Goal: Find specific page/section: Find specific page/section

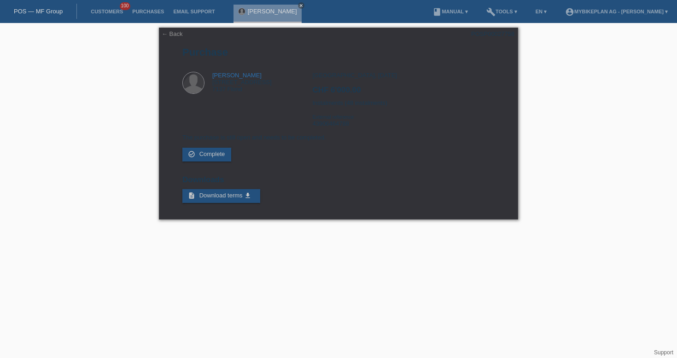
click at [37, 11] on link "POS — MF Group" at bounding box center [38, 11] width 49 height 7
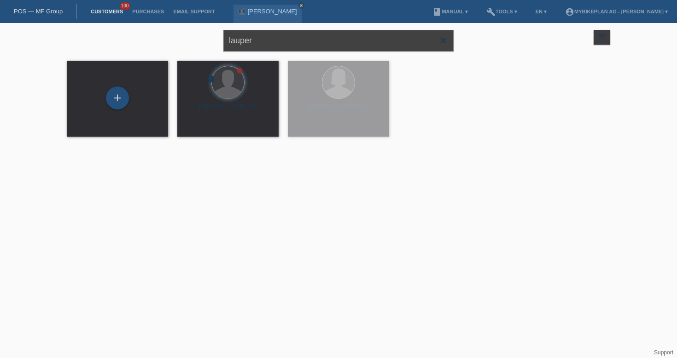
click at [300, 43] on input "lauper" at bounding box center [338, 41] width 230 height 22
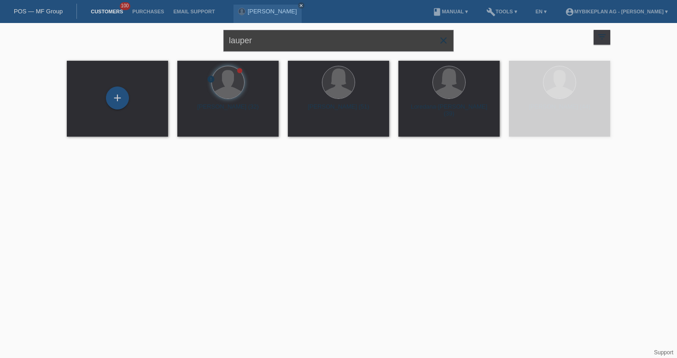
click at [300, 43] on input "lauper" at bounding box center [338, 41] width 230 height 22
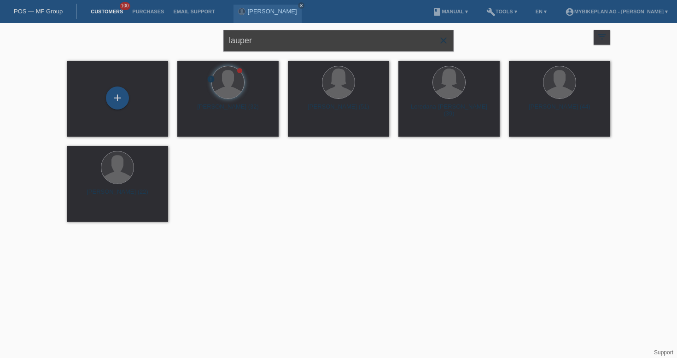
paste input "[PERSON_NAME]"
type input "[PERSON_NAME]"
click at [203, 128] on span "Show" at bounding box center [198, 128] width 15 height 7
